Goal: Entertainment & Leisure: Consume media (video, audio)

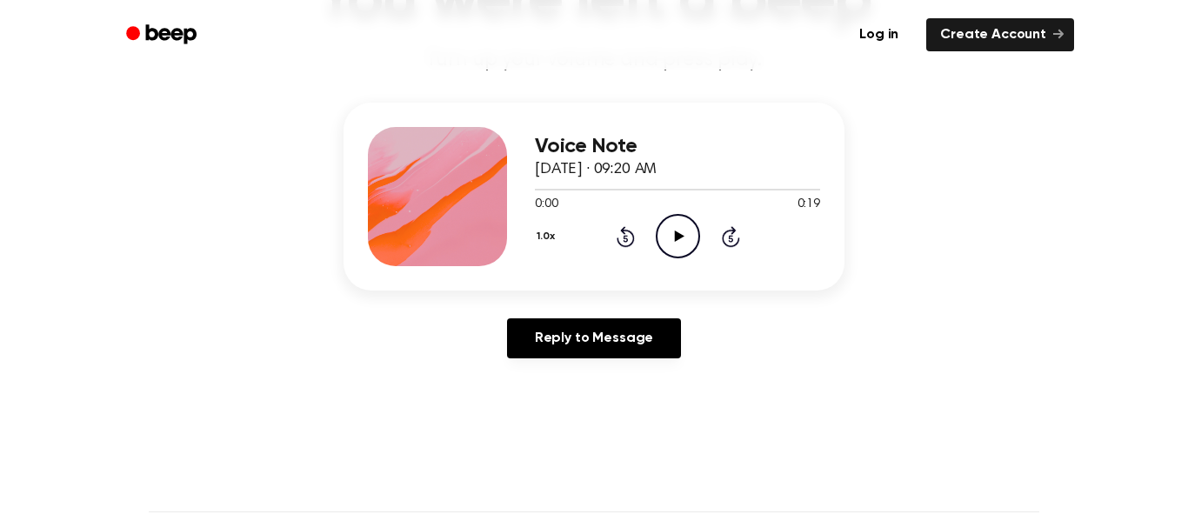
scroll to position [177, 0]
